Goal: Task Accomplishment & Management: Manage account settings

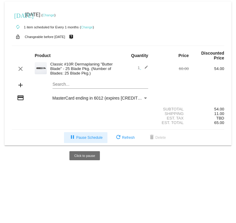
click at [89, 138] on span "pause Pause Schedule" at bounding box center [85, 137] width 33 height 4
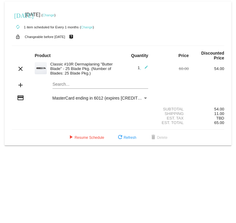
click at [90, 26] on link "Change" at bounding box center [87, 27] width 12 height 4
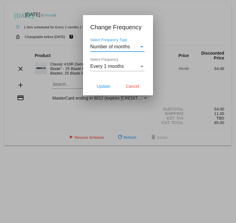
click at [139, 64] on div "Select Frequency" at bounding box center [141, 66] width 5 height 5
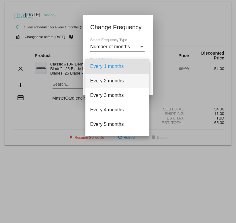
click at [136, 77] on span "Every 2 months" at bounding box center [117, 81] width 54 height 14
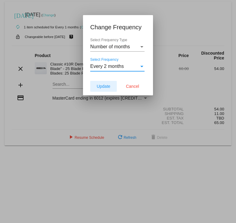
click at [105, 81] on button "Update" at bounding box center [103, 86] width 27 height 11
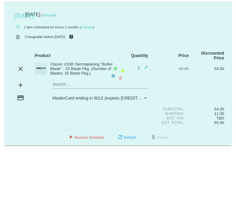
click at [87, 136] on mat-card "[DATE] [DATE] ( Change ) autorenew 1 item scheduled for Every 1 months ( Change…" at bounding box center [118, 74] width 227 height 144
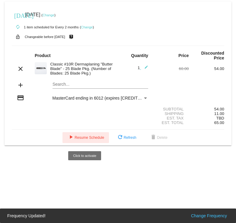
click at [86, 140] on span "play_arrow Resume Schedule" at bounding box center [85, 137] width 37 height 4
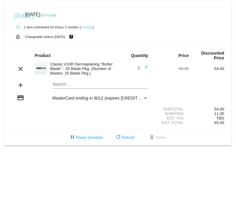
click at [54, 14] on link "Change" at bounding box center [49, 15] width 12 height 4
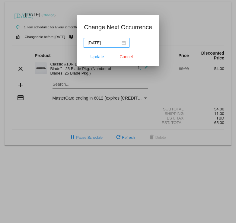
click at [123, 42] on div "[DATE]" at bounding box center [106, 42] width 38 height 7
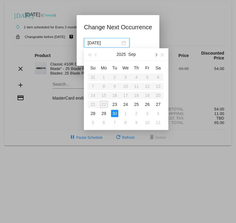
click at [154, 55] on span "button" at bounding box center [155, 54] width 3 height 3
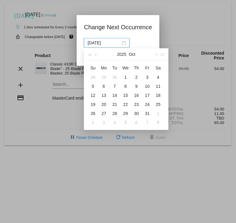
click at [148, 88] on div "10" at bounding box center [147, 86] width 7 height 7
type input "[DATE]"
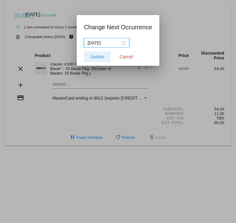
click at [100, 58] on span "Update" at bounding box center [97, 56] width 14 height 5
